Goal: Task Accomplishment & Management: Use online tool/utility

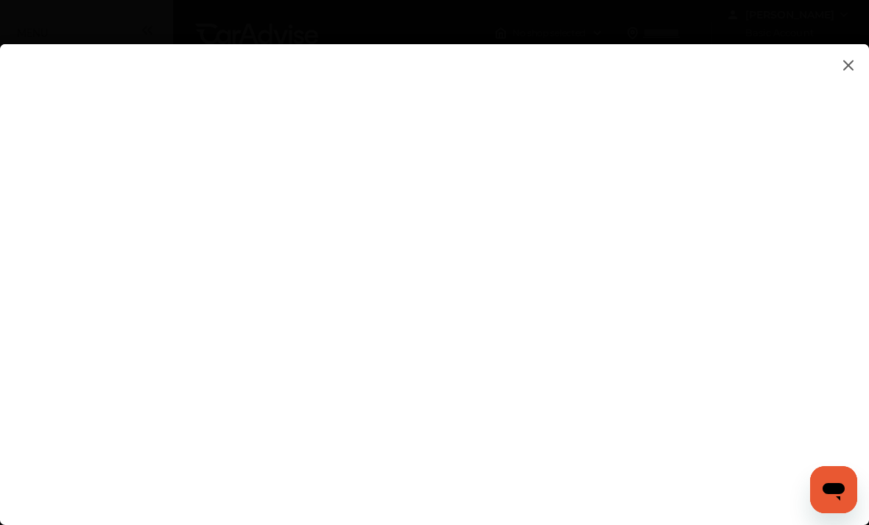
click at [837, 69] on flutter-view at bounding box center [434, 293] width 869 height 498
click at [851, 62] on img at bounding box center [848, 65] width 18 height 18
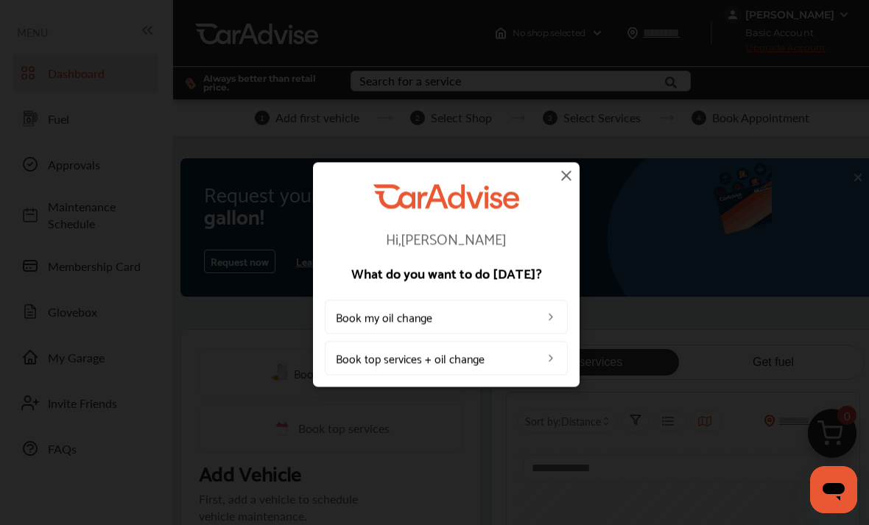
click at [557, 182] on img at bounding box center [566, 175] width 18 height 18
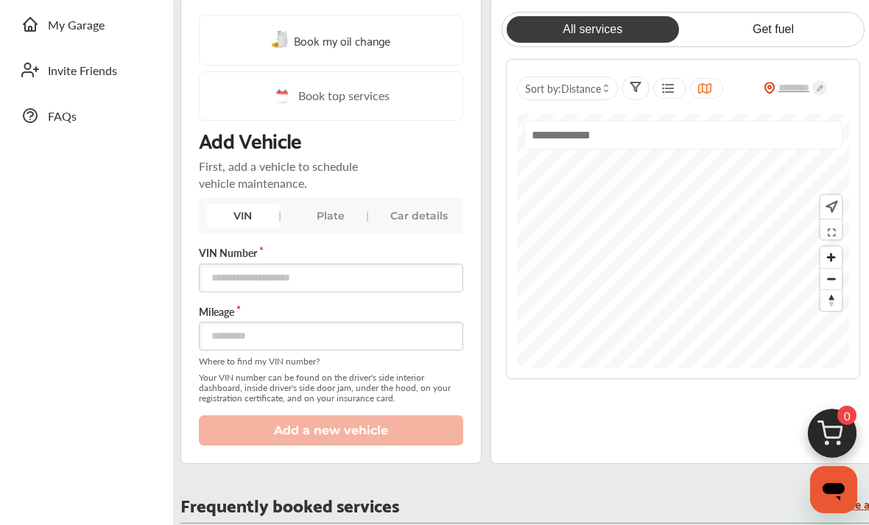
scroll to position [331, 0]
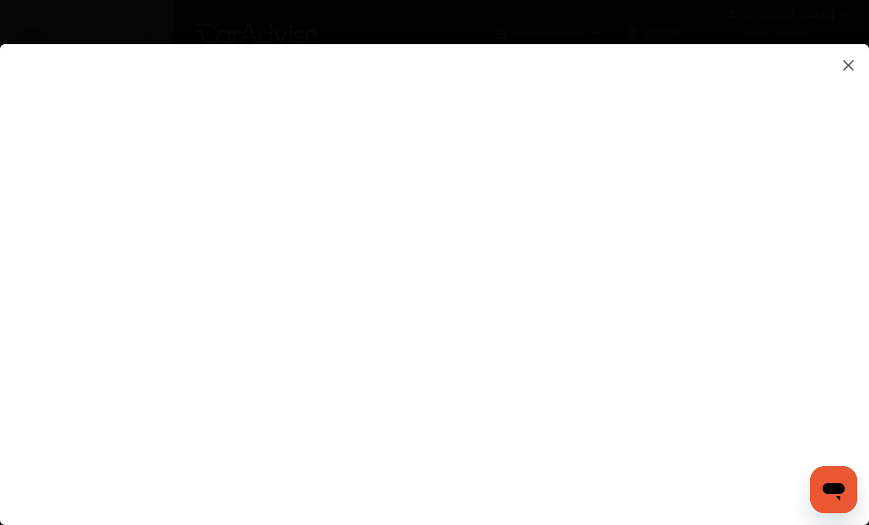
click at [847, 64] on img at bounding box center [848, 65] width 18 height 18
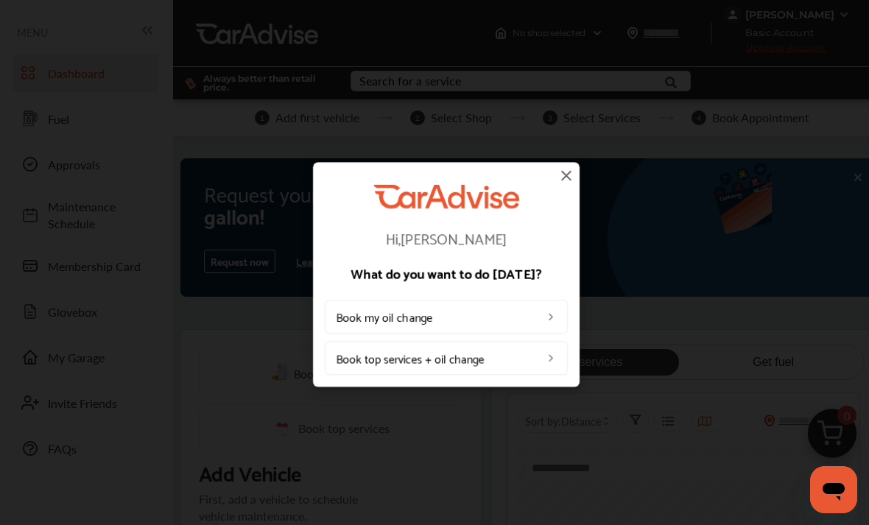
click at [563, 175] on img at bounding box center [566, 175] width 18 height 18
